Goal: Task Accomplishment & Management: Use online tool/utility

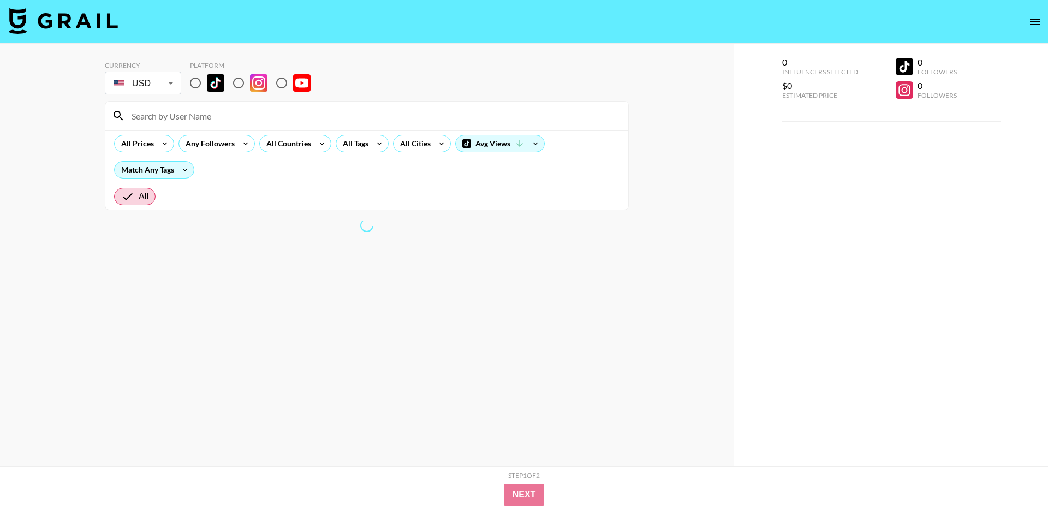
click at [193, 82] on input "radio" at bounding box center [195, 82] width 23 height 23
radio input "true"
click at [226, 122] on input at bounding box center [373, 115] width 497 height 17
click at [227, 122] on input at bounding box center [373, 115] width 497 height 17
click at [265, 121] on input at bounding box center [373, 115] width 497 height 17
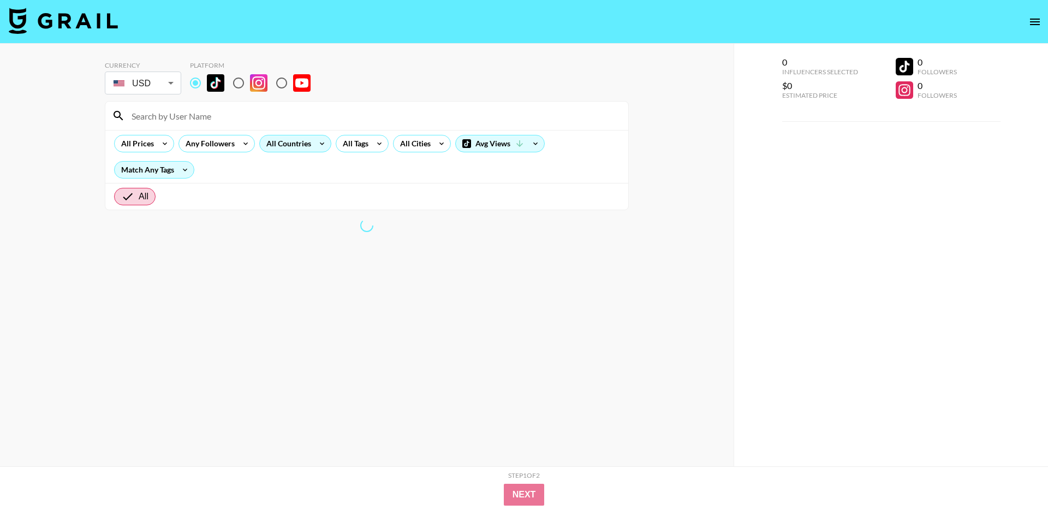
click at [322, 141] on icon at bounding box center [321, 143] width 17 height 16
click at [360, 69] on div at bounding box center [524, 255] width 1048 height 510
click at [305, 141] on div "All Countries" at bounding box center [286, 143] width 53 height 16
click at [289, 138] on div "All Countries" at bounding box center [286, 143] width 53 height 16
click at [325, 141] on div at bounding box center [524, 255] width 1048 height 510
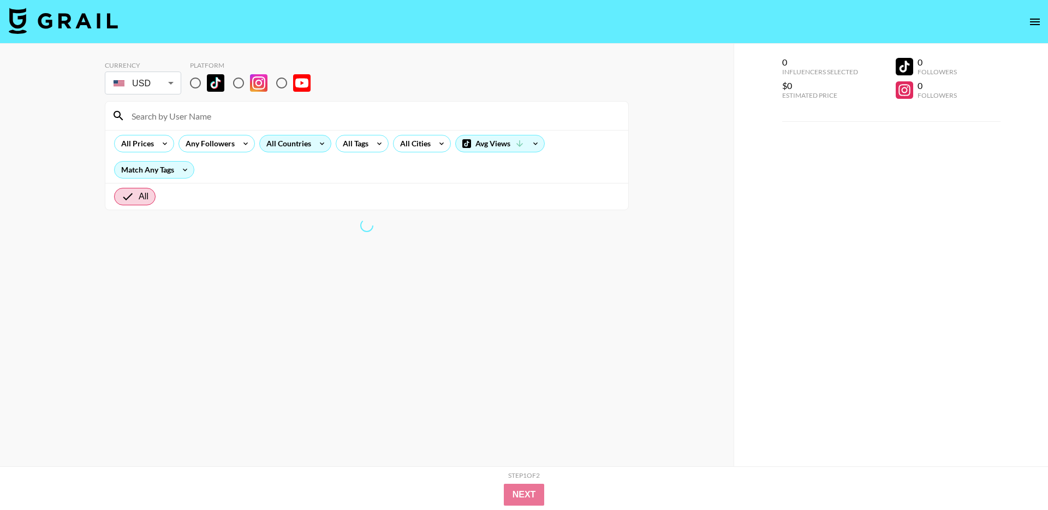
click at [318, 145] on icon at bounding box center [321, 143] width 17 height 16
click at [318, 145] on div at bounding box center [524, 255] width 1048 height 510
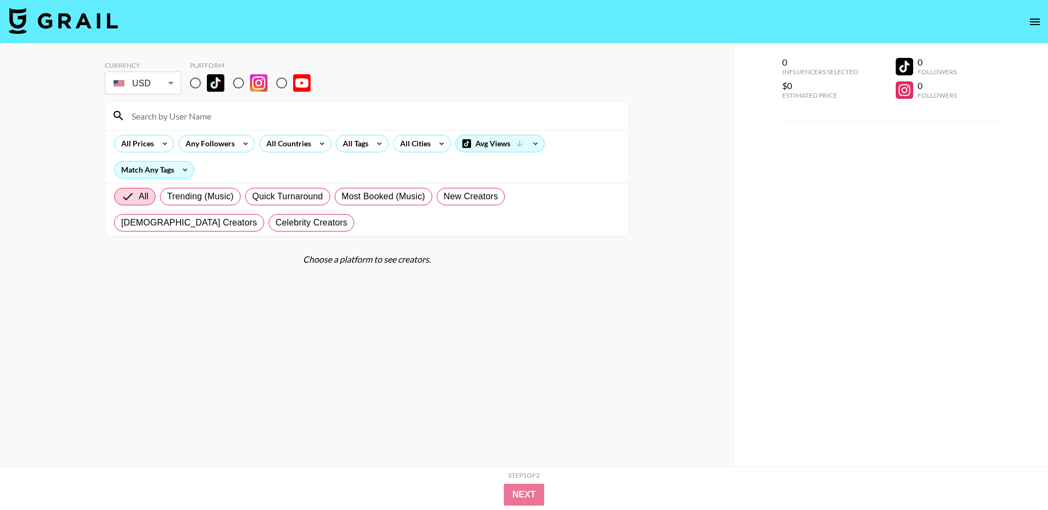
click at [208, 81] on img at bounding box center [215, 82] width 17 height 17
click at [207, 81] on input "radio" at bounding box center [195, 82] width 23 height 23
radio input "true"
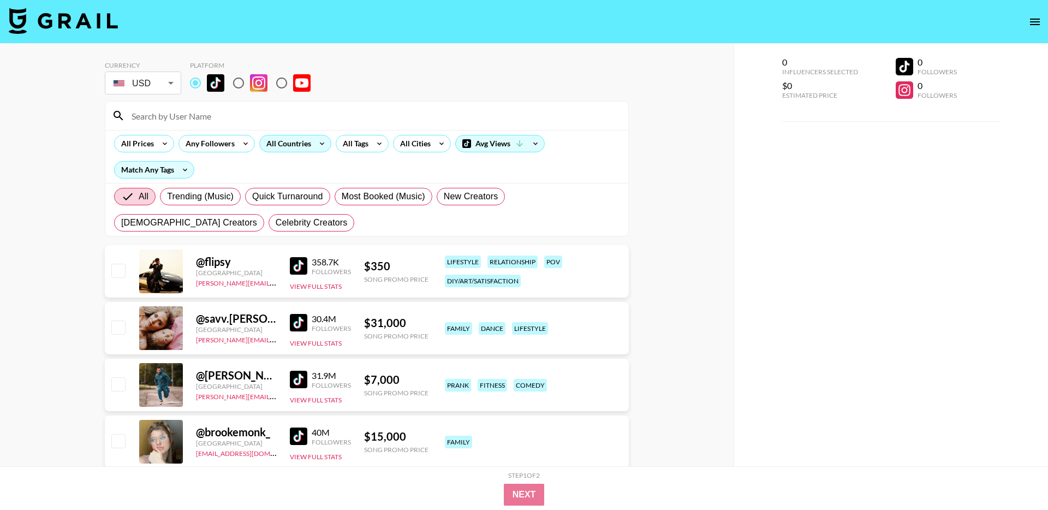
click at [303, 144] on div "All Countries" at bounding box center [286, 143] width 53 height 16
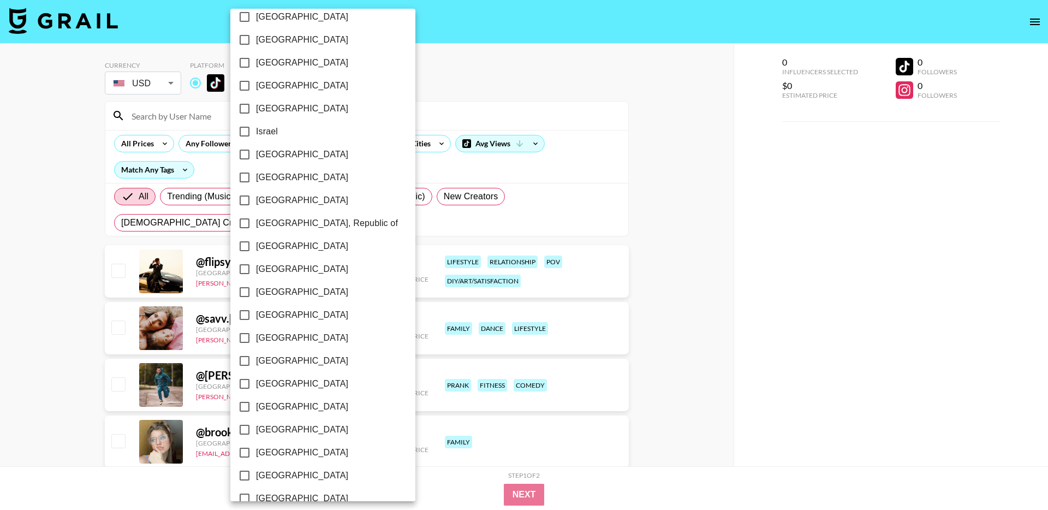
scroll to position [763, 0]
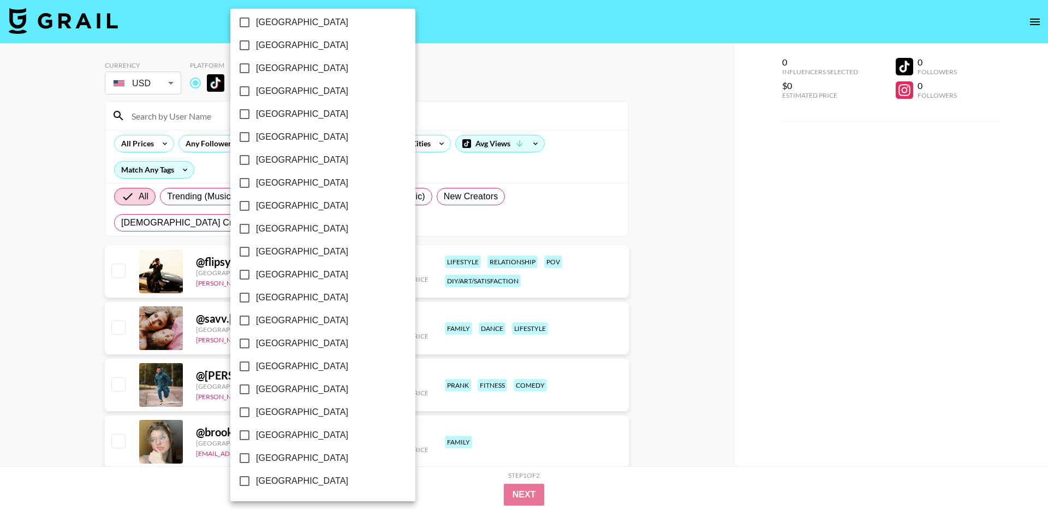
click at [281, 456] on span "[GEOGRAPHIC_DATA]" at bounding box center [302, 457] width 92 height 13
click at [256, 456] on input "[GEOGRAPHIC_DATA]" at bounding box center [244, 457] width 23 height 23
checkbox input "true"
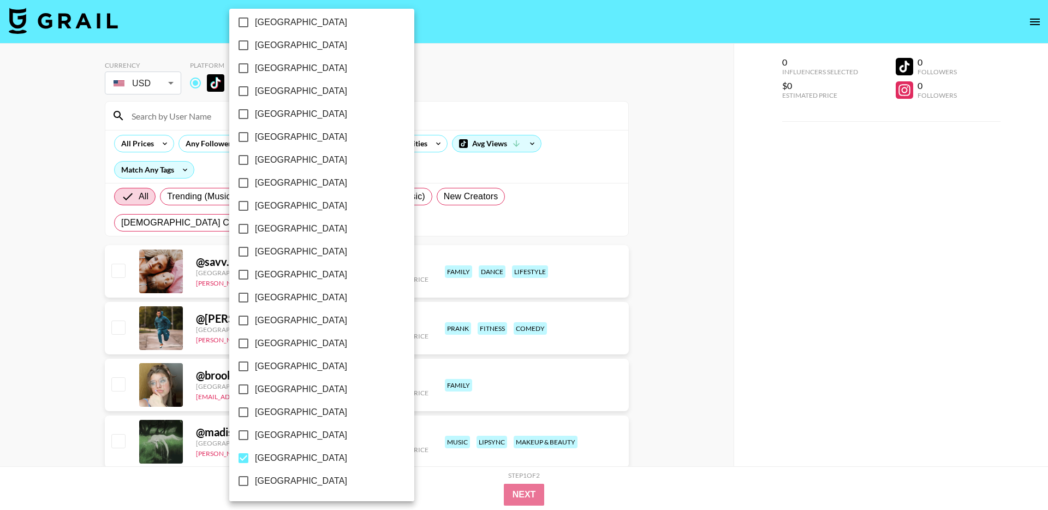
click at [395, 106] on div at bounding box center [524, 255] width 1048 height 510
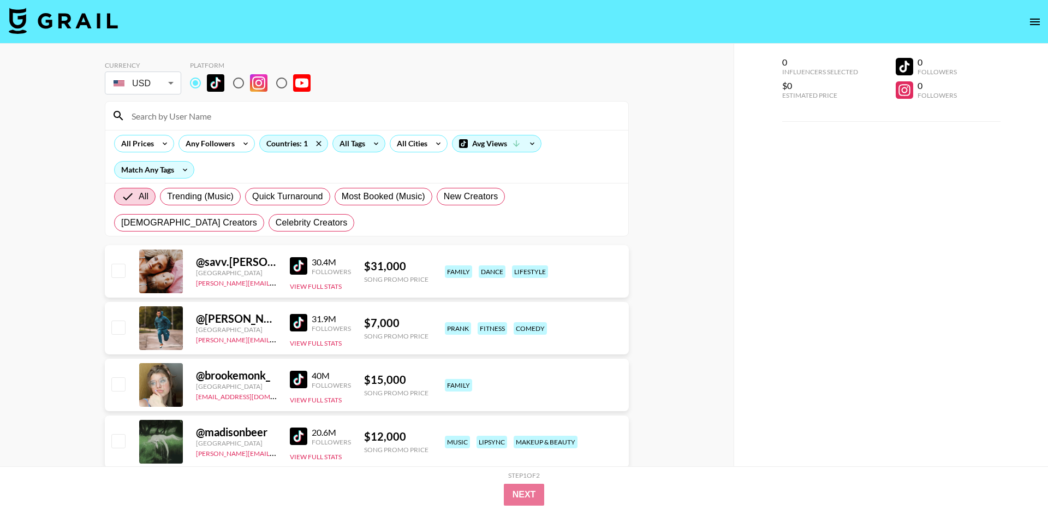
click at [371, 144] on icon at bounding box center [375, 143] width 17 height 16
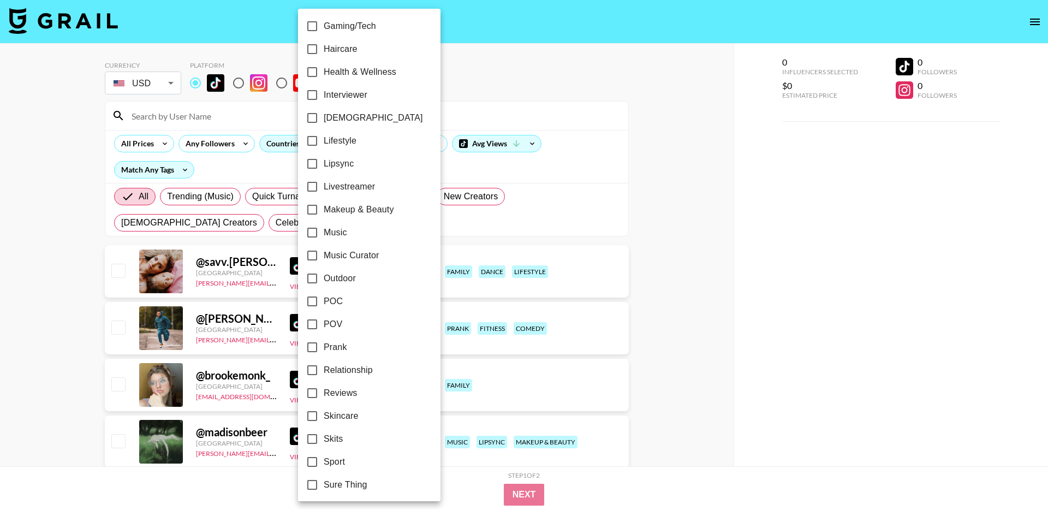
scroll to position [440, 0]
click at [345, 278] on span "Outdoor" at bounding box center [340, 276] width 32 height 13
click at [324, 278] on input "Outdoor" at bounding box center [312, 276] width 23 height 23
checkbox input "true"
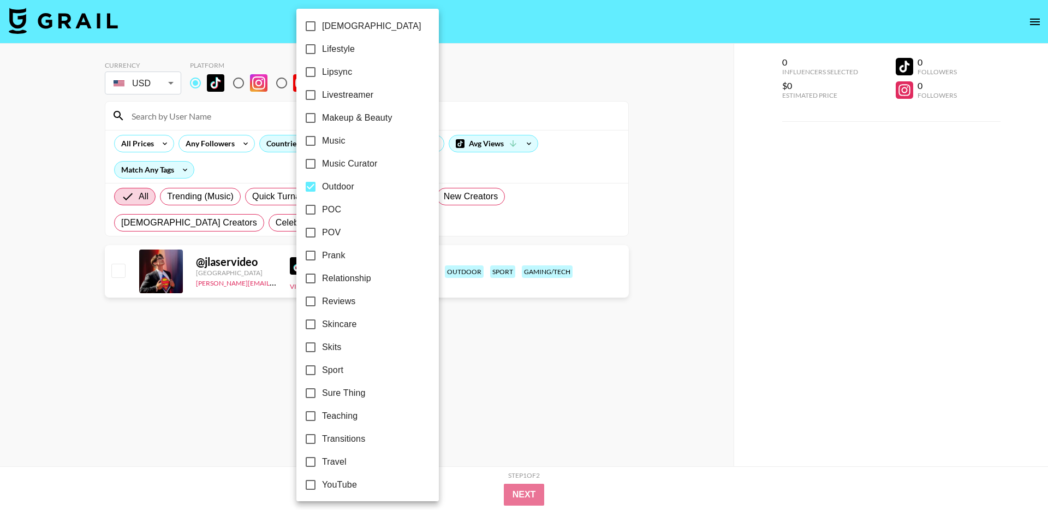
scroll to position [534, 0]
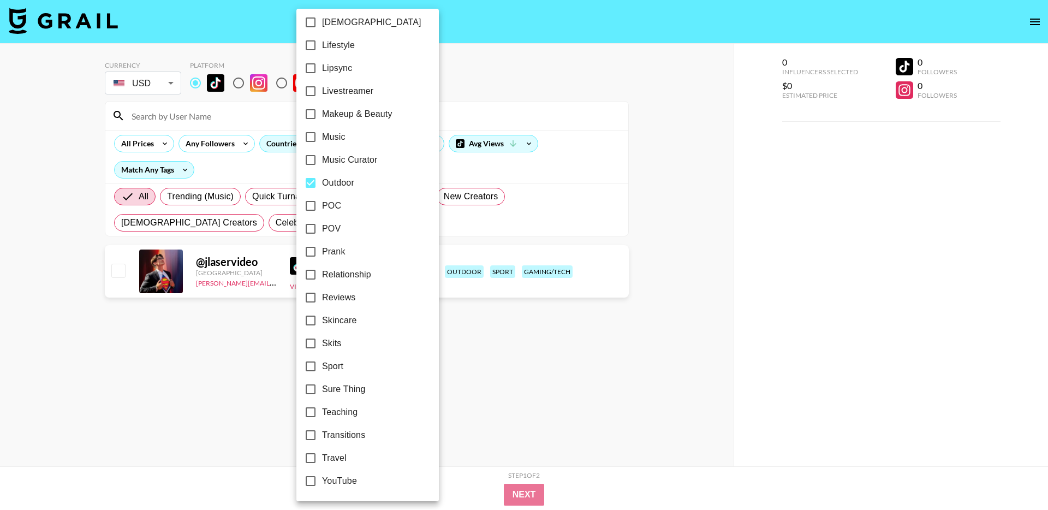
click at [235, 333] on div at bounding box center [524, 255] width 1048 height 510
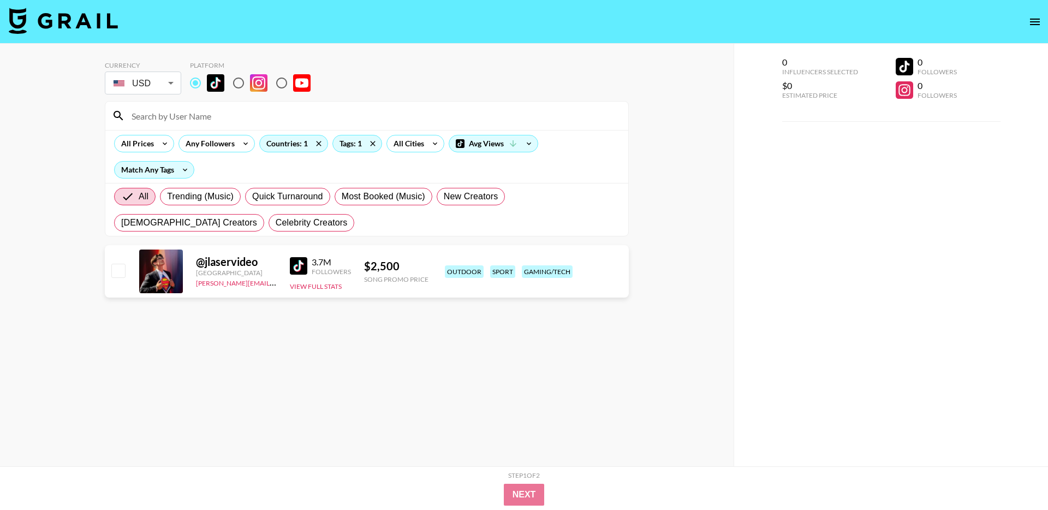
click at [305, 266] on img at bounding box center [298, 265] width 17 height 17
